Goal: Navigation & Orientation: Go to known website

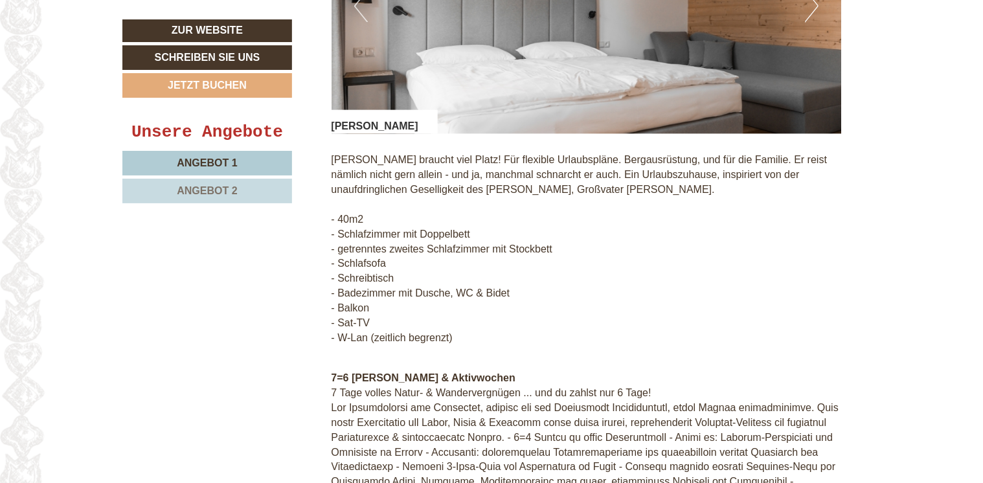
scroll to position [1217, 0]
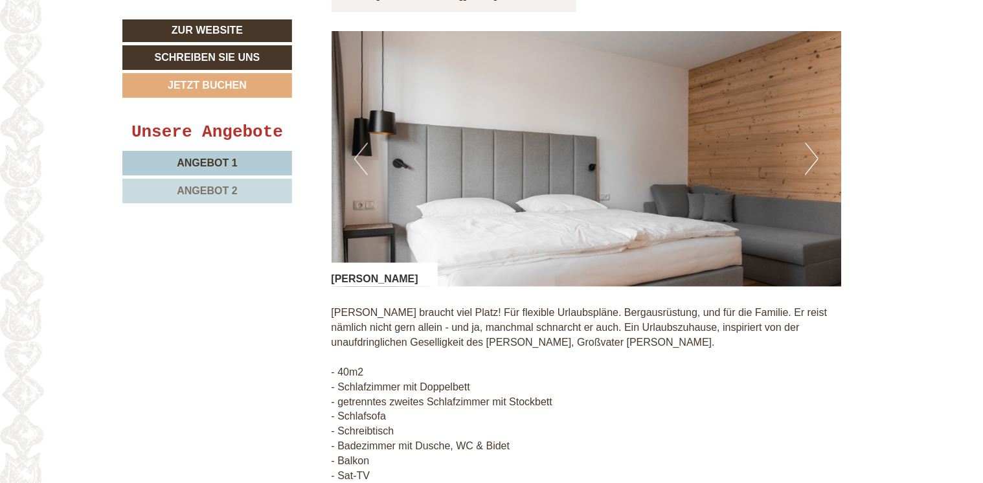
click at [818, 162] on button "Next" at bounding box center [812, 159] width 14 height 32
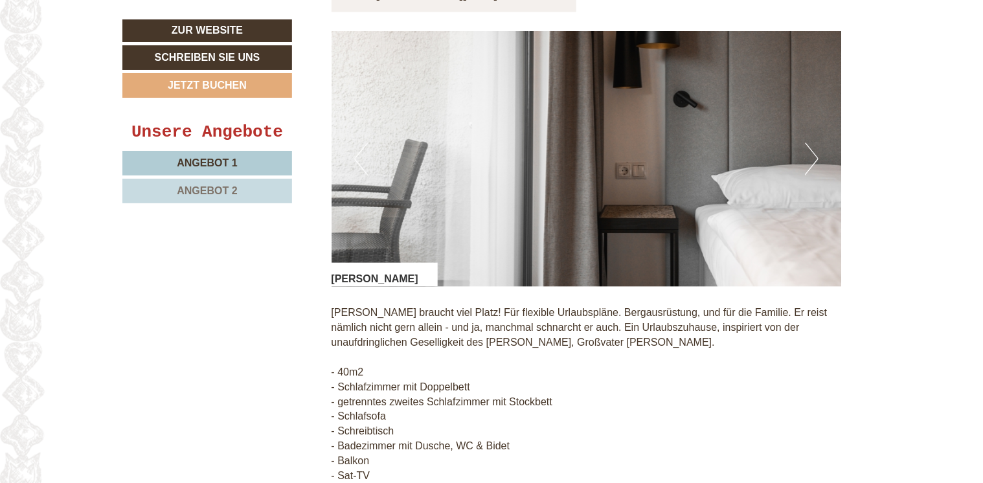
click at [818, 162] on button "Next" at bounding box center [812, 159] width 14 height 32
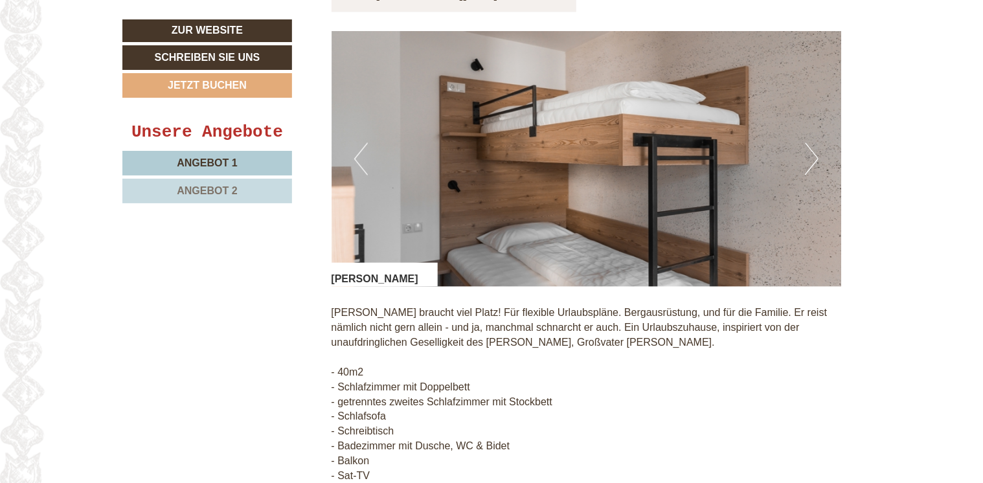
click at [818, 162] on button "Next" at bounding box center [812, 159] width 14 height 32
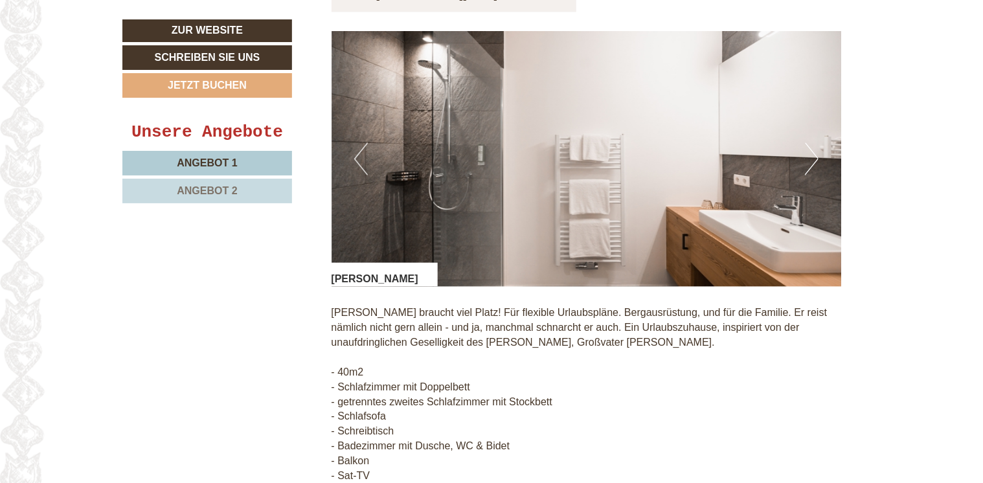
click at [818, 162] on button "Next" at bounding box center [812, 159] width 14 height 32
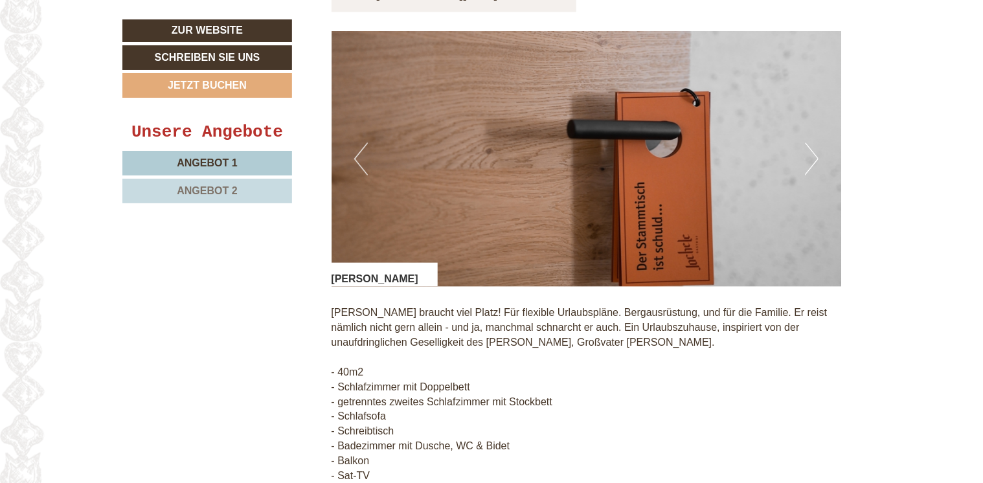
click at [818, 162] on button "Next" at bounding box center [812, 159] width 14 height 32
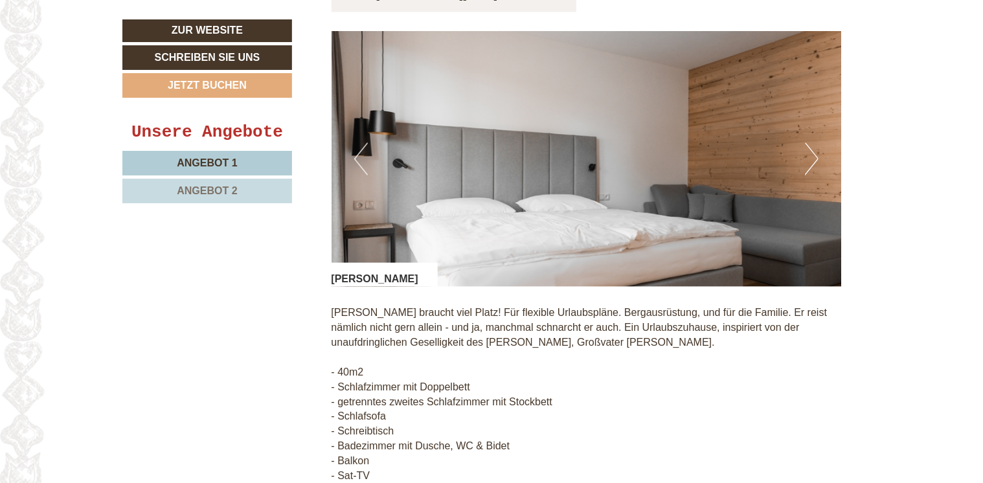
click at [818, 162] on button "Next" at bounding box center [812, 159] width 14 height 32
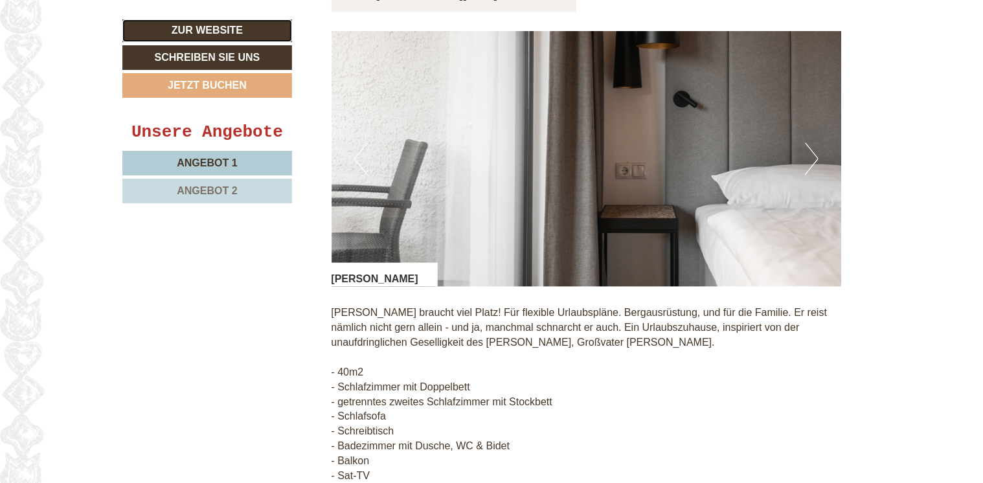
click at [248, 35] on link "Zur Website" at bounding box center [207, 30] width 170 height 23
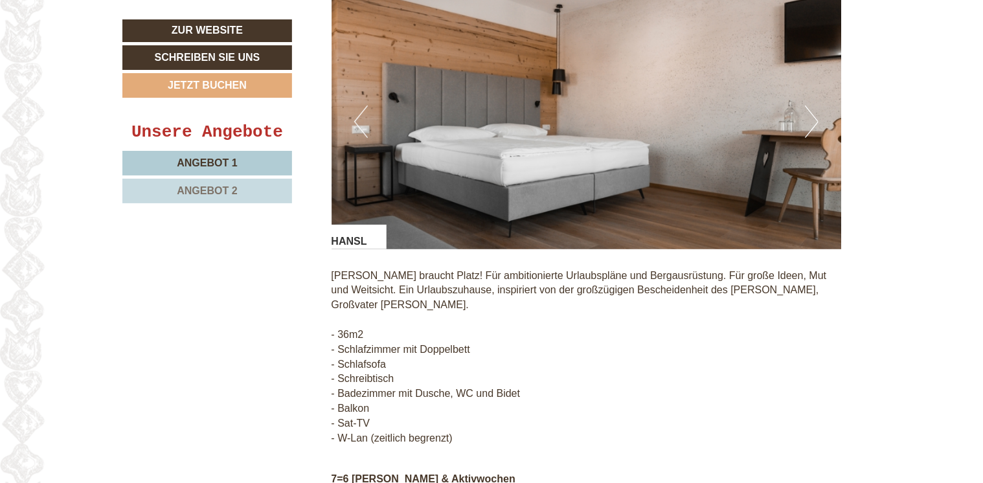
scroll to position [2594, 0]
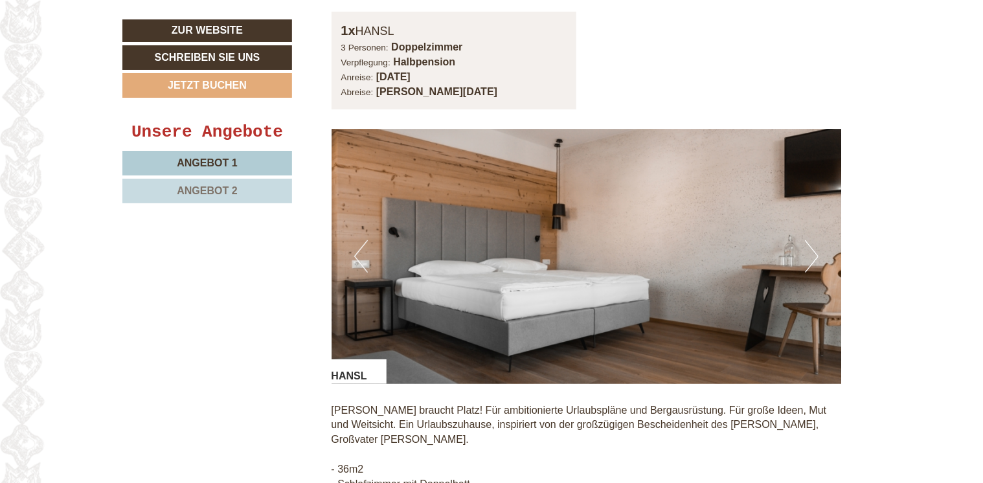
click at [811, 266] on button "Next" at bounding box center [812, 256] width 14 height 32
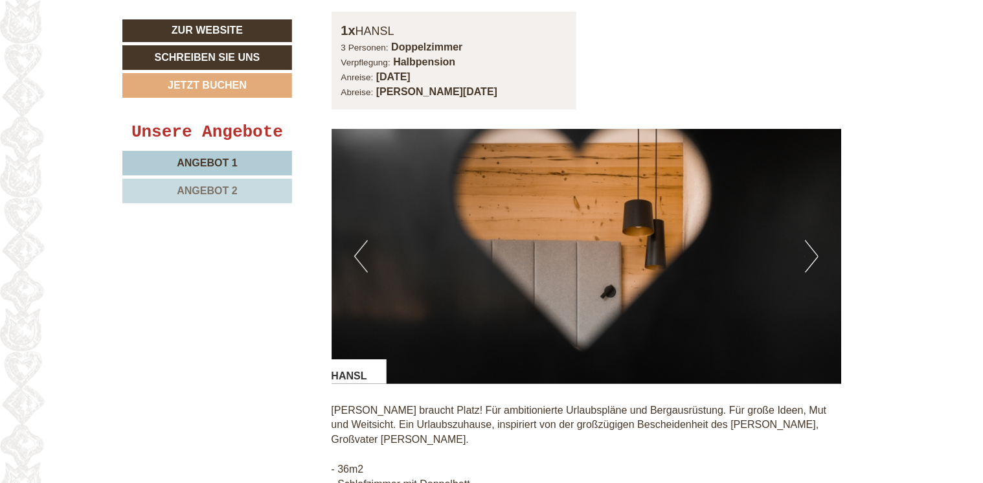
click at [811, 266] on button "Next" at bounding box center [812, 256] width 14 height 32
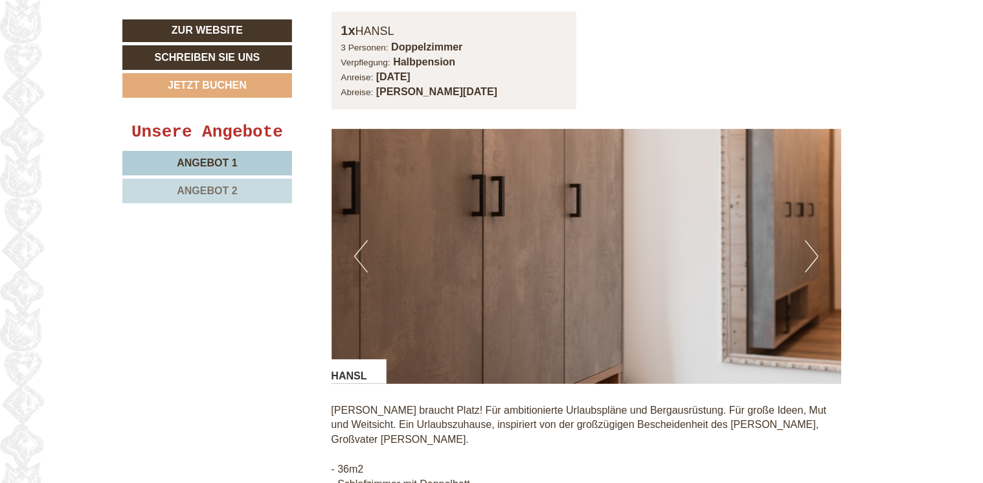
click at [811, 266] on button "Next" at bounding box center [812, 256] width 14 height 32
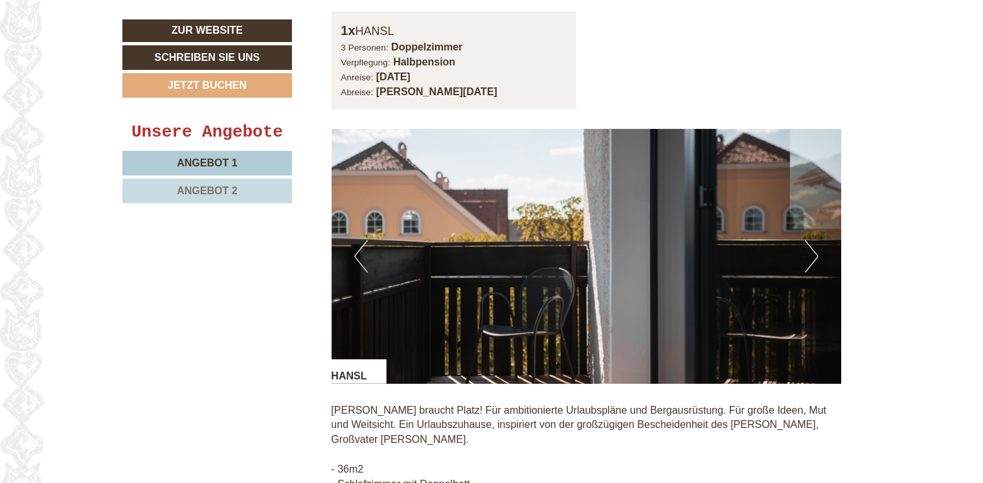
click at [811, 266] on button "Next" at bounding box center [812, 256] width 14 height 32
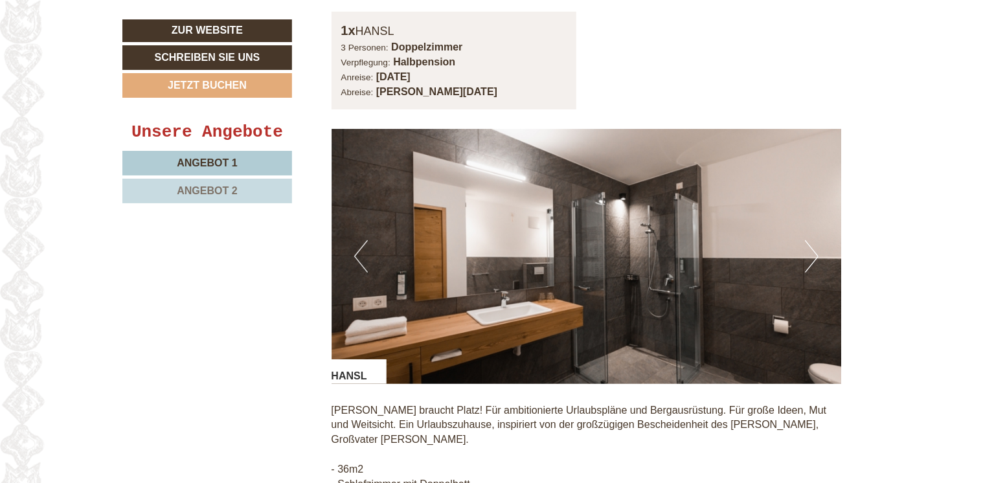
click at [811, 266] on button "Next" at bounding box center [812, 256] width 14 height 32
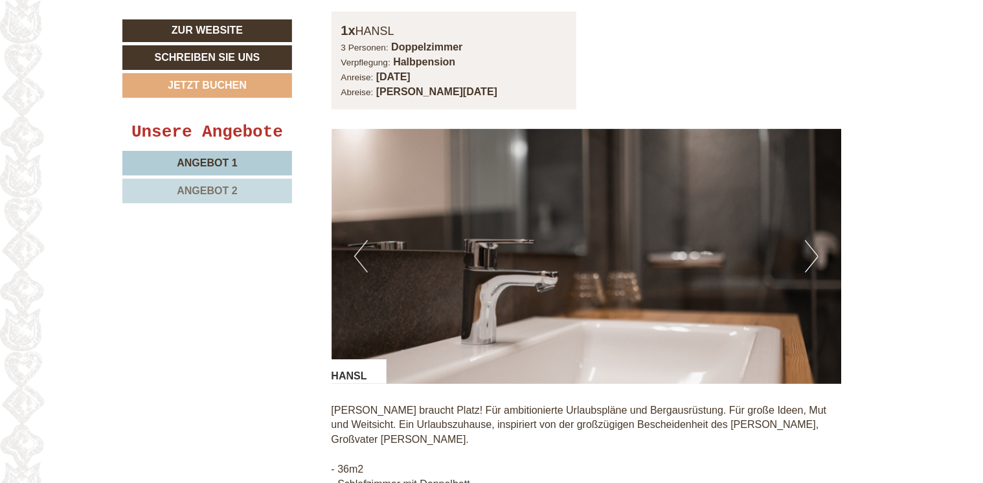
click at [811, 266] on button "Next" at bounding box center [812, 256] width 14 height 32
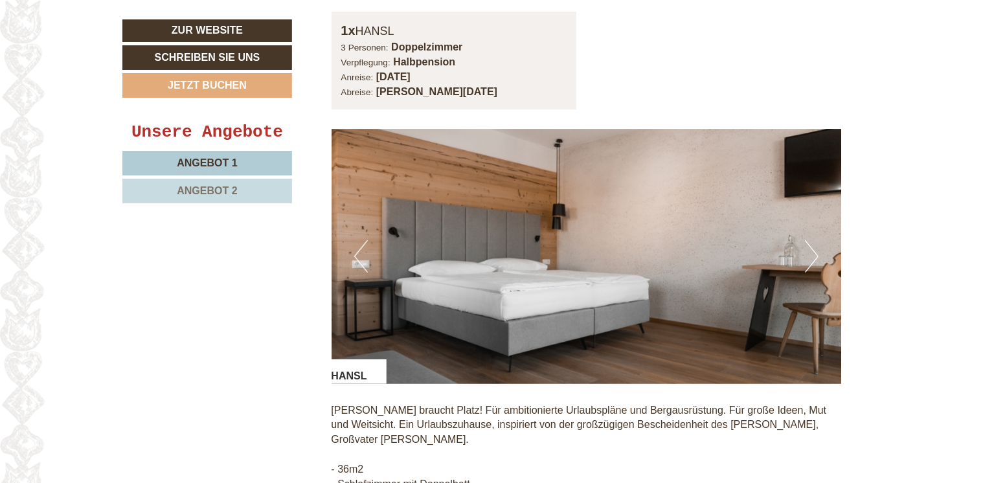
click at [811, 266] on button "Next" at bounding box center [812, 256] width 14 height 32
